Goal: Information Seeking & Learning: Learn about a topic

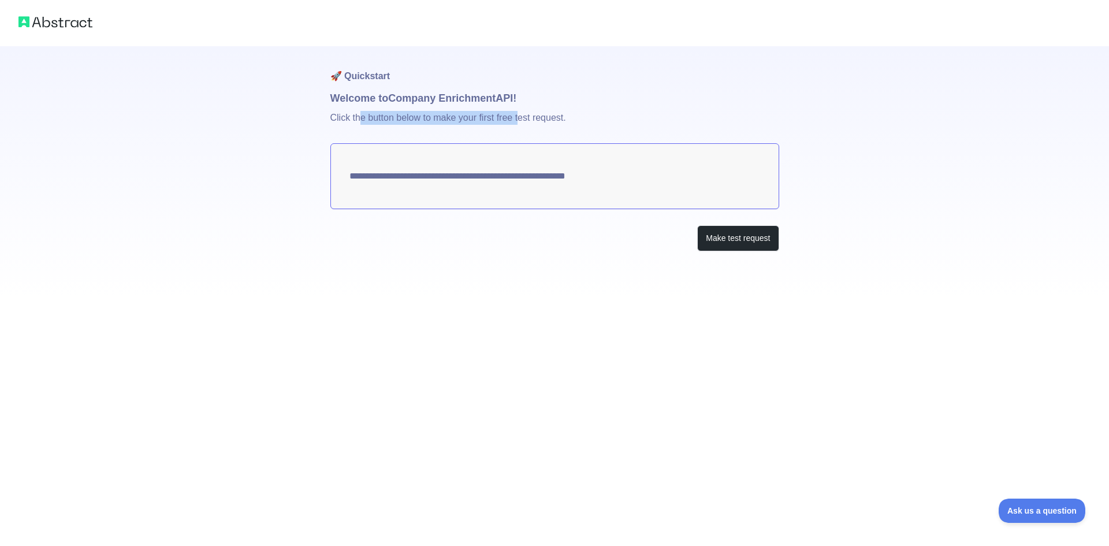
drag, startPoint x: 358, startPoint y: 120, endPoint x: 528, endPoint y: 123, distance: 170.5
click at [526, 122] on p "Click the button below to make your first free test request." at bounding box center [554, 124] width 449 height 37
click at [556, 124] on p "Click the button below to make your first free test request." at bounding box center [554, 124] width 449 height 37
drag, startPoint x: 429, startPoint y: 101, endPoint x: 530, endPoint y: 103, distance: 101.2
click at [530, 103] on h1 "Welcome to Company Enrichment API!" at bounding box center [554, 98] width 449 height 16
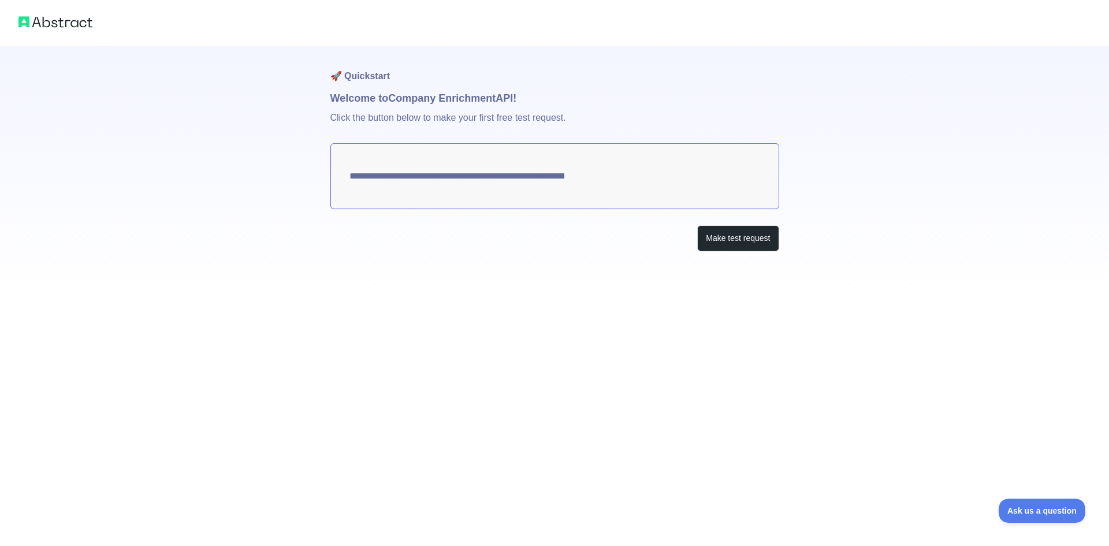
click at [530, 103] on h1 "Welcome to Company Enrichment API!" at bounding box center [554, 98] width 449 height 16
click at [361, 118] on p "Click the button below to make your first free test request." at bounding box center [554, 124] width 449 height 37
click at [727, 244] on button "Make test request" at bounding box center [737, 238] width 81 height 26
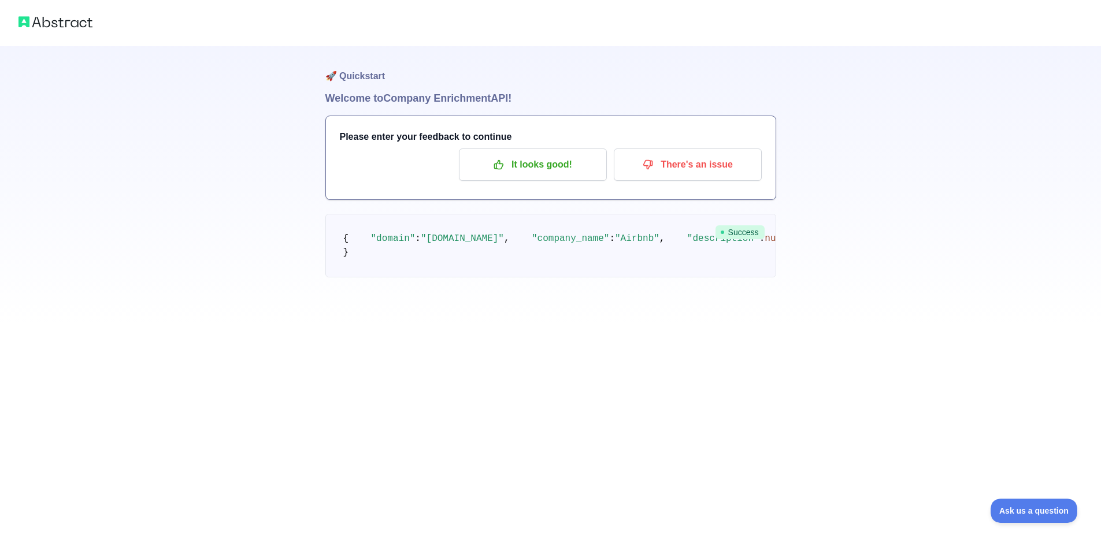
drag, startPoint x: 429, startPoint y: 461, endPoint x: 525, endPoint y: 459, distance: 95.9
click at [525, 277] on pre "{ "domain" : "[DOMAIN_NAME]" , "company_name" : "Airbnb" , "description" : null…" at bounding box center [550, 246] width 451 height 64
click at [529, 165] on p "It looks good!" at bounding box center [532, 165] width 131 height 20
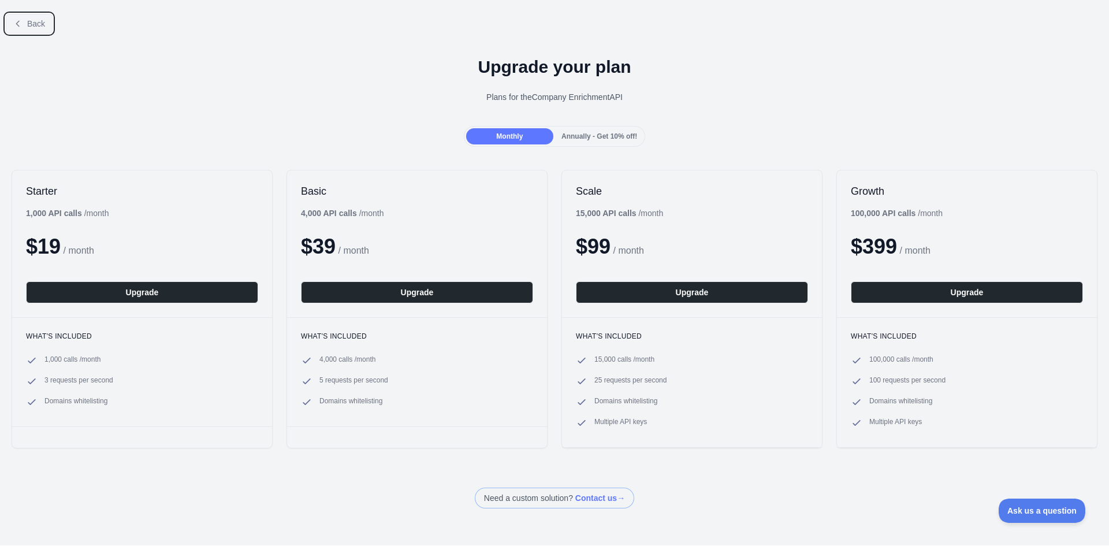
click at [34, 20] on span "Back" at bounding box center [36, 23] width 18 height 9
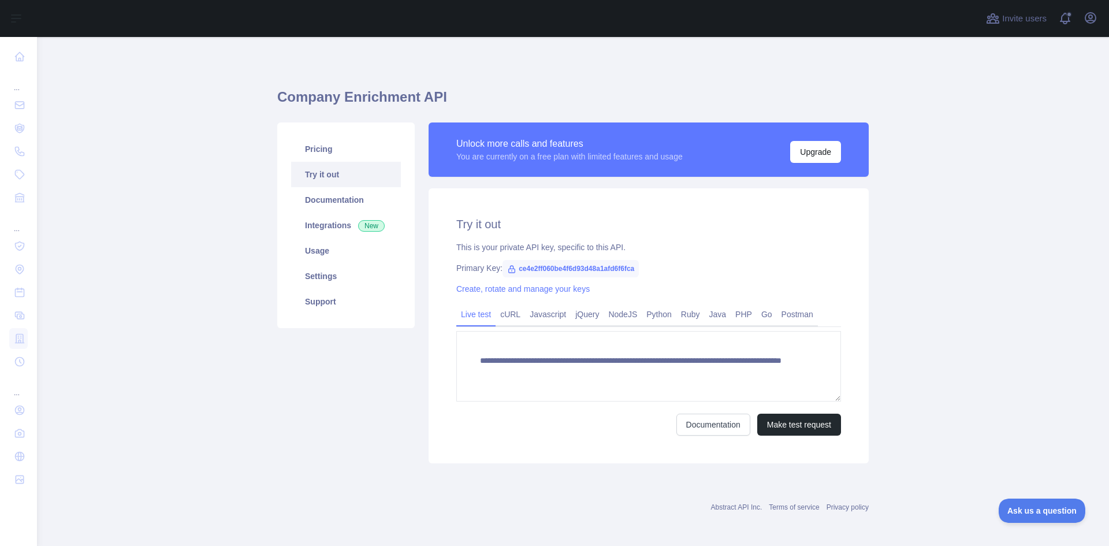
click at [314, 165] on link "Try it out" at bounding box center [346, 174] width 110 height 25
click at [513, 311] on link "cURL" at bounding box center [510, 314] width 29 height 18
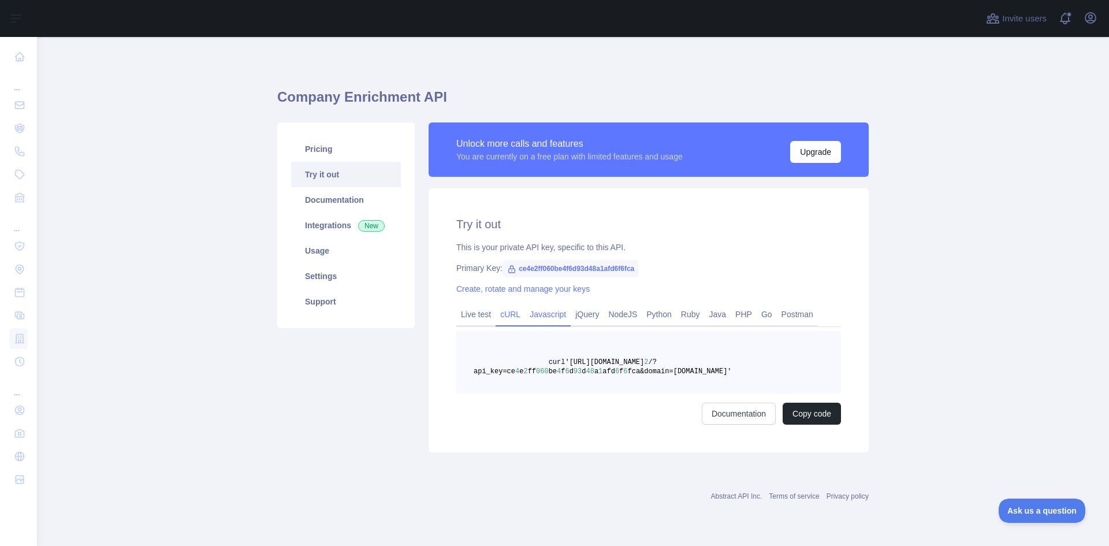
click at [540, 317] on link "Javascript" at bounding box center [548, 314] width 46 height 18
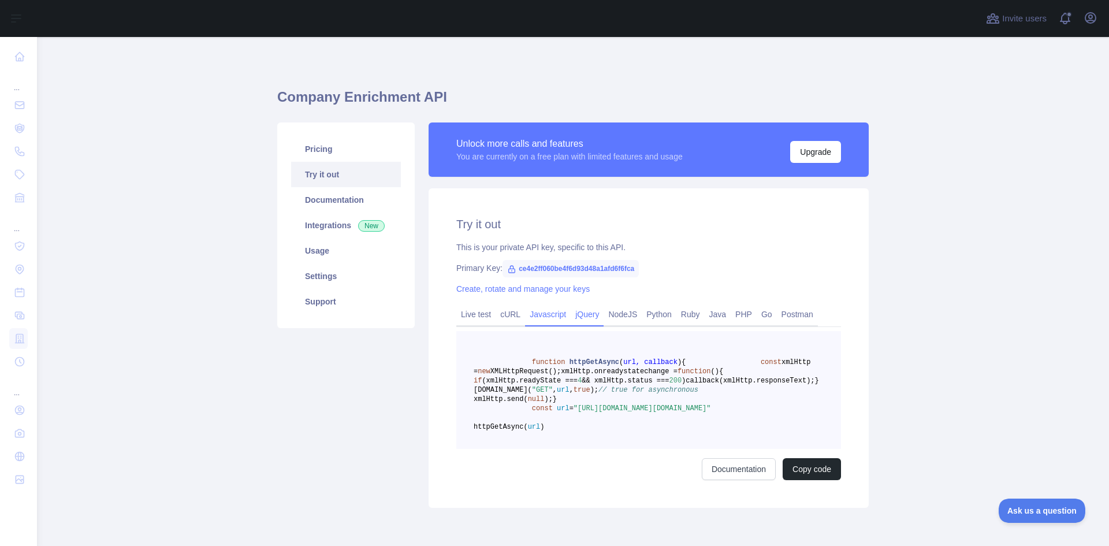
click at [586, 317] on link "jQuery" at bounding box center [587, 314] width 33 height 18
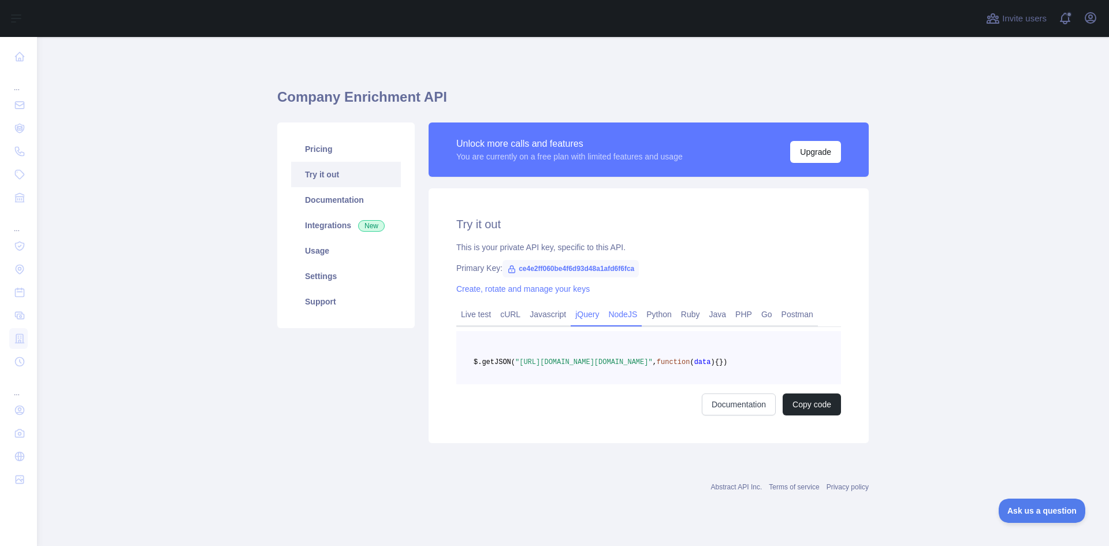
click at [615, 311] on link "NodeJS" at bounding box center [623, 314] width 38 height 18
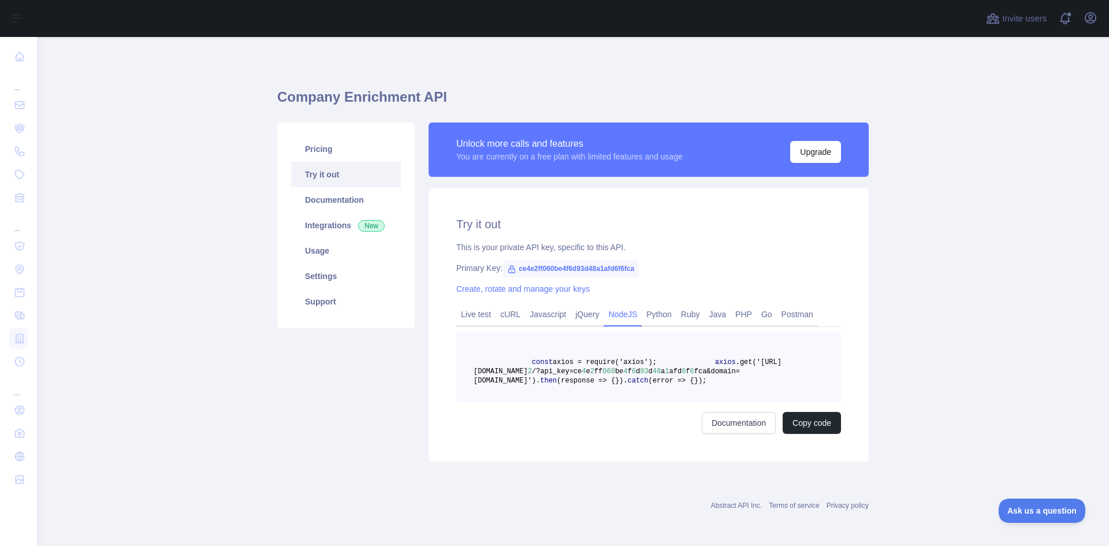
click at [323, 178] on link "Try it out" at bounding box center [346, 174] width 110 height 25
click at [315, 171] on link "Try it out" at bounding box center [346, 174] width 110 height 25
click at [318, 224] on link "Integrations New" at bounding box center [346, 225] width 110 height 25
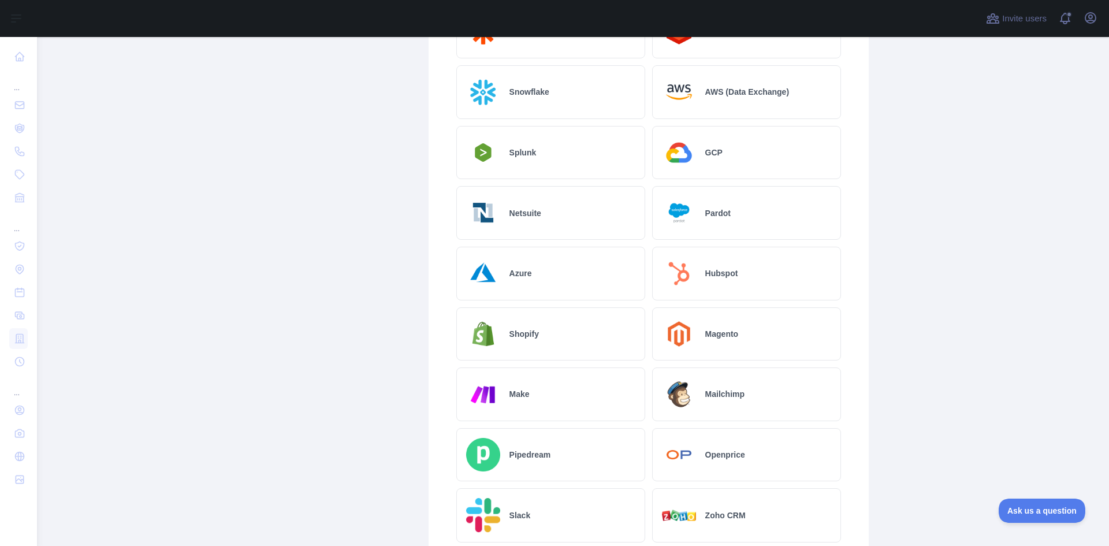
scroll to position [86, 0]
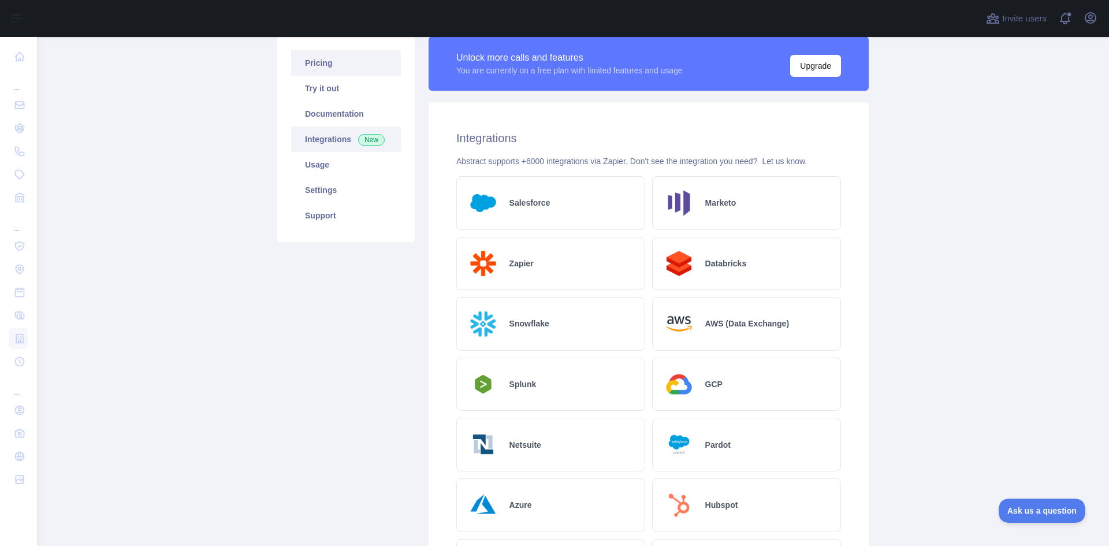
click at [325, 177] on link "Usage" at bounding box center [346, 164] width 110 height 25
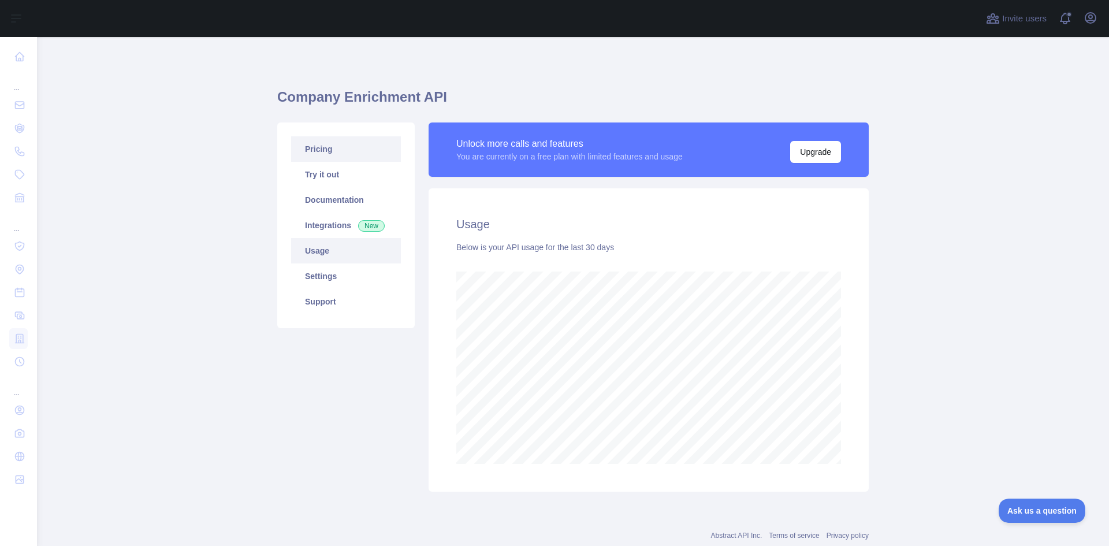
scroll to position [509, 1064]
click at [334, 194] on link "Documentation" at bounding box center [346, 199] width 110 height 25
